Goal: Transaction & Acquisition: Download file/media

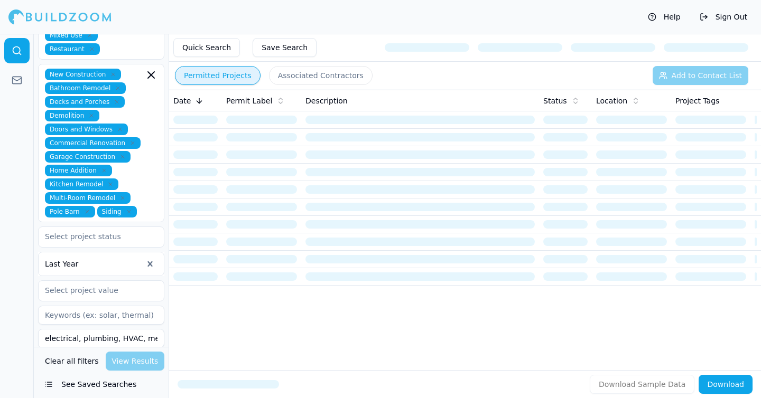
scroll to position [365, 0]
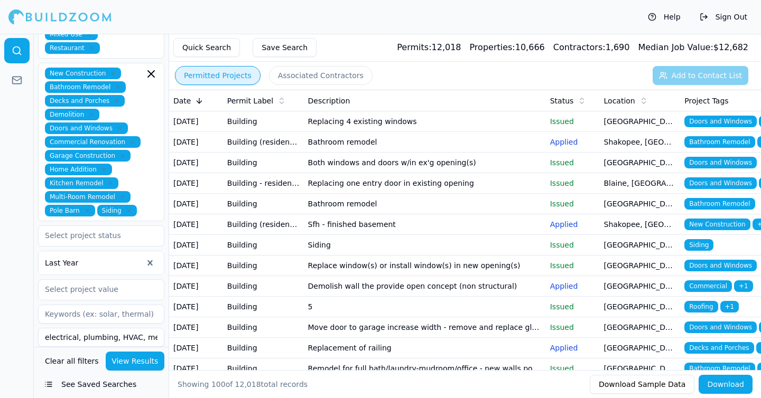
scroll to position [363, 0]
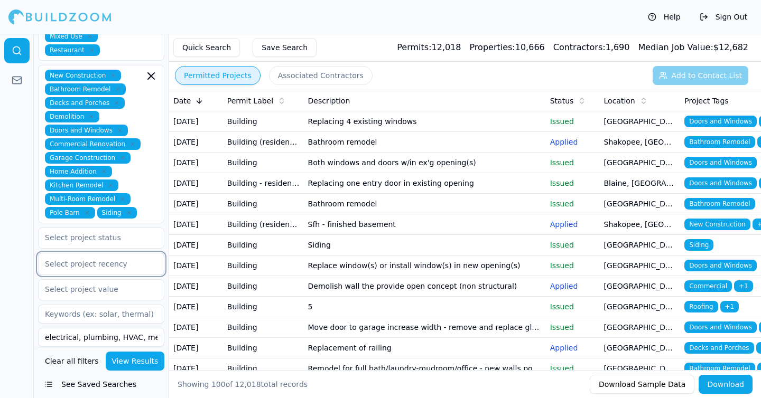
click at [78, 388] on button "See Saved Searches" at bounding box center [101, 384] width 126 height 19
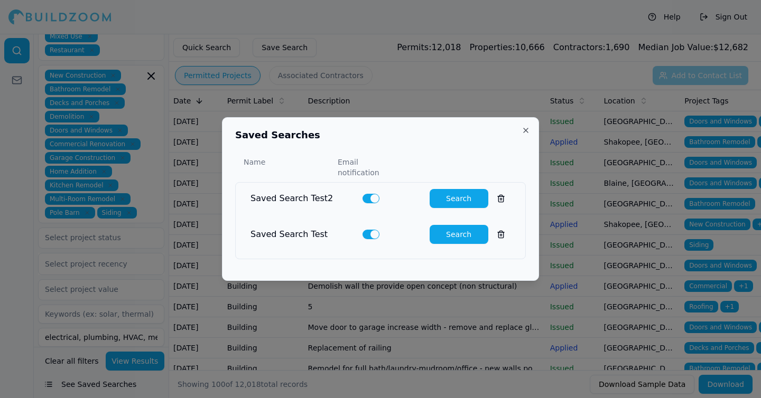
click at [311, 195] on div "Saved Search Test2" at bounding box center [302, 198] width 104 height 13
click at [460, 199] on button "Search" at bounding box center [458, 198] width 59 height 19
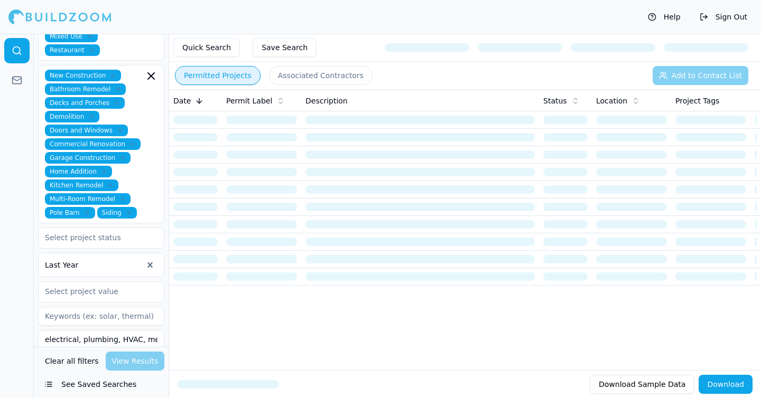
scroll to position [365, 0]
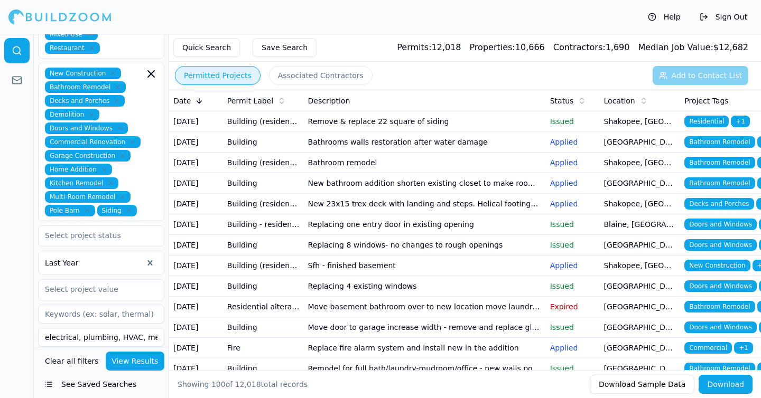
click at [109, 258] on div at bounding box center [94, 263] width 98 height 11
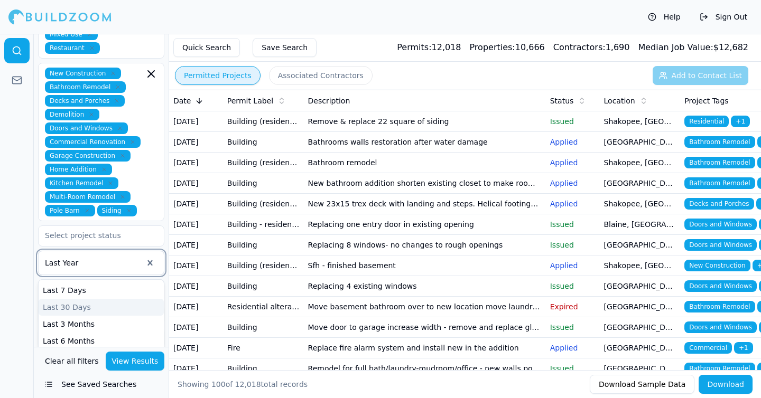
click at [86, 299] on div "Last 30 Days" at bounding box center [101, 307] width 125 height 17
click at [134, 358] on button "View Results" at bounding box center [135, 361] width 59 height 19
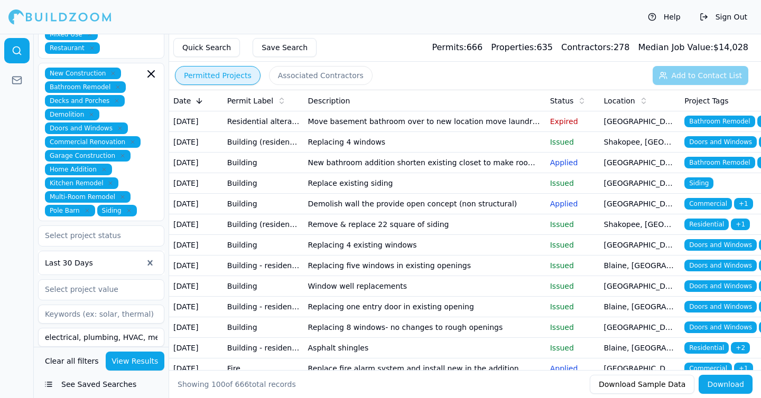
click at [727, 382] on button "Download" at bounding box center [725, 384] width 54 height 19
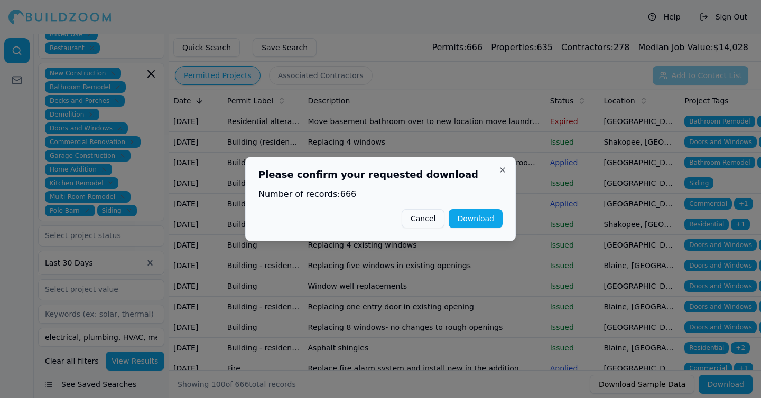
click at [491, 220] on button "Download" at bounding box center [476, 218] width 54 height 19
